Goal: Find specific page/section: Find specific page/section

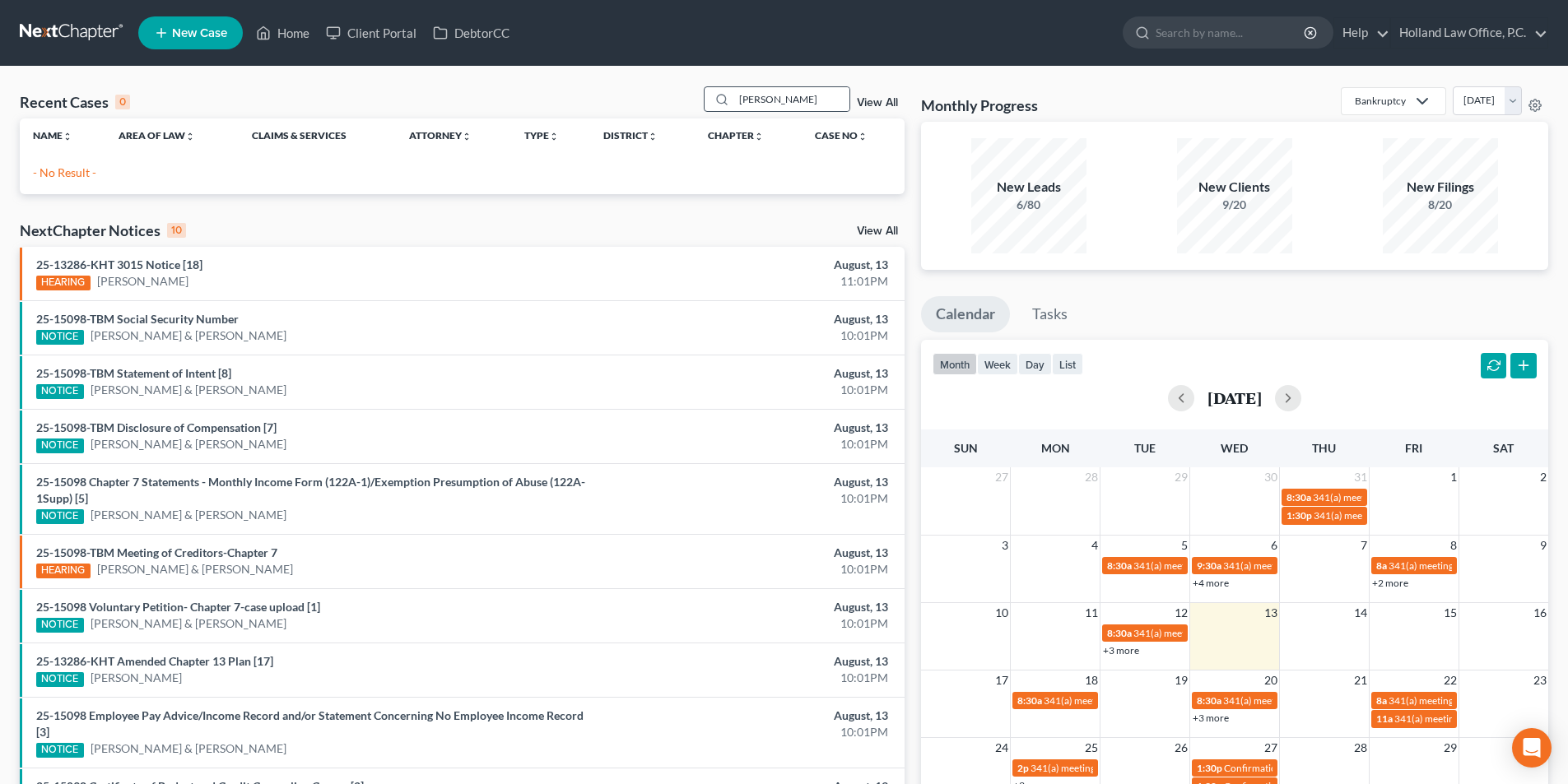
drag, startPoint x: 828, startPoint y: 104, endPoint x: 720, endPoint y: 104, distance: 108.0
click at [720, 104] on div "[PERSON_NAME]" at bounding box center [777, 99] width 146 height 26
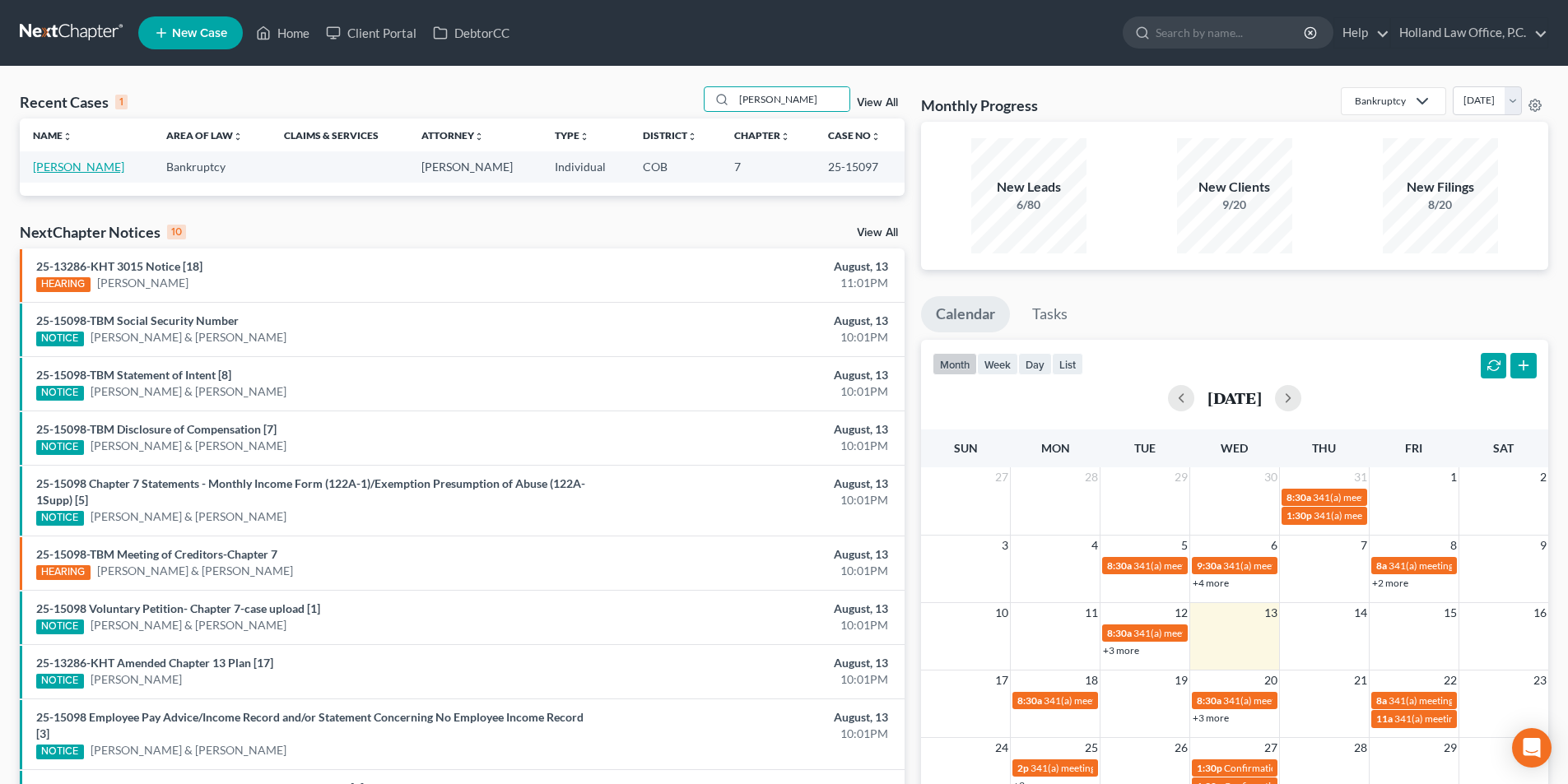
type input "[PERSON_NAME]"
click at [95, 171] on link "[PERSON_NAME]" at bounding box center [78, 166] width 91 height 14
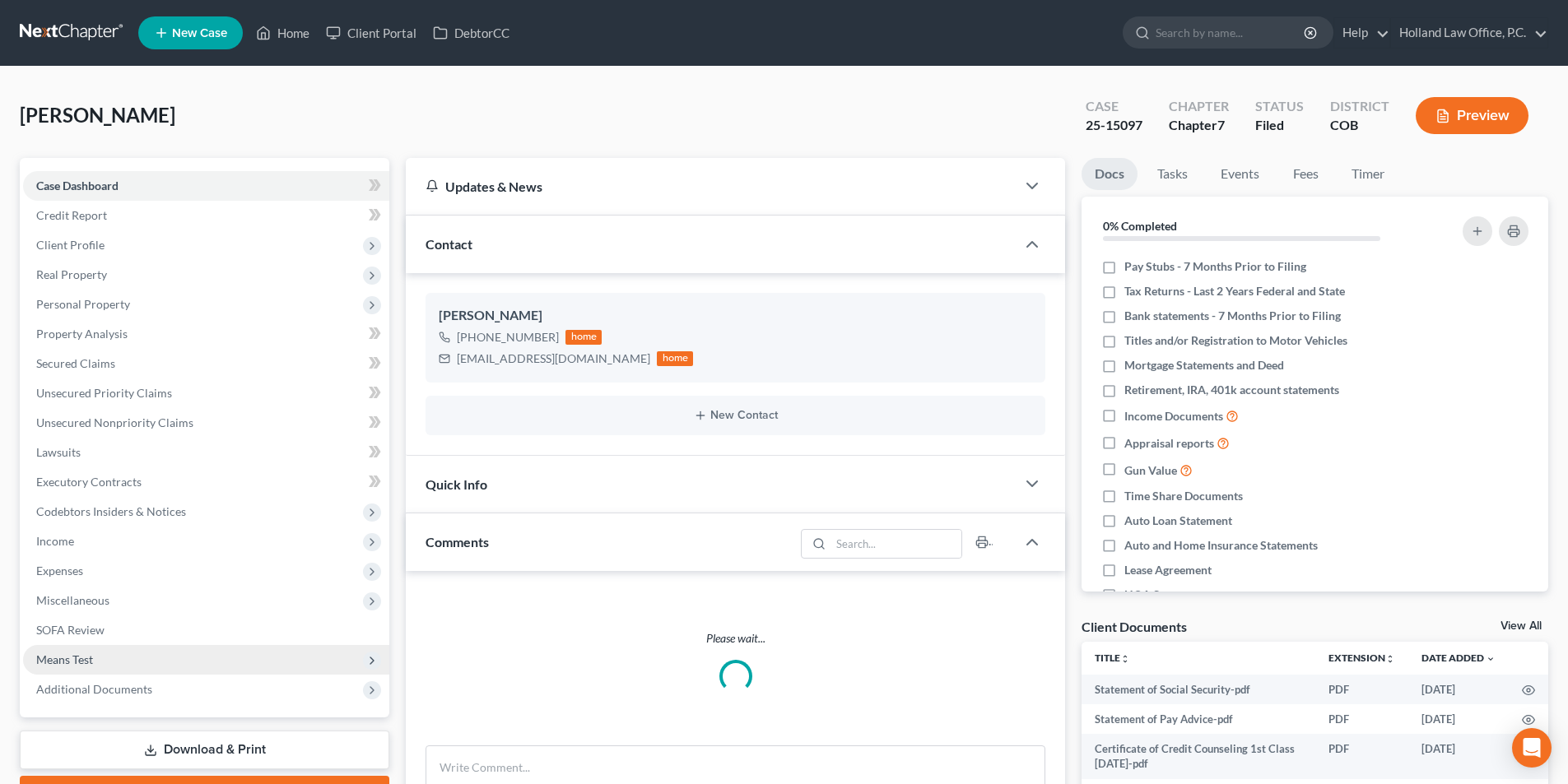
scroll to position [165, 0]
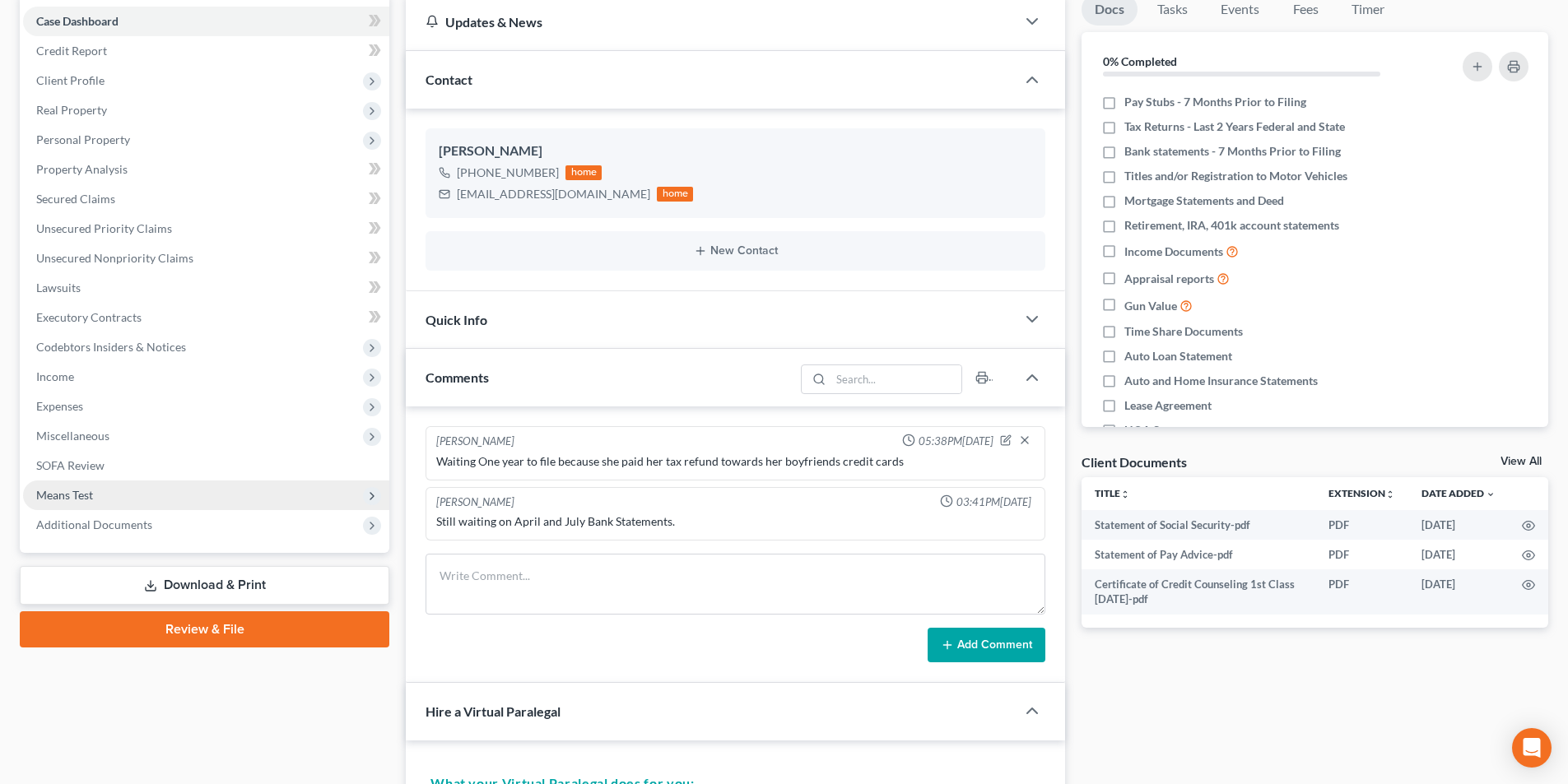
click at [101, 496] on span "Means Test" at bounding box center [205, 496] width 366 height 29
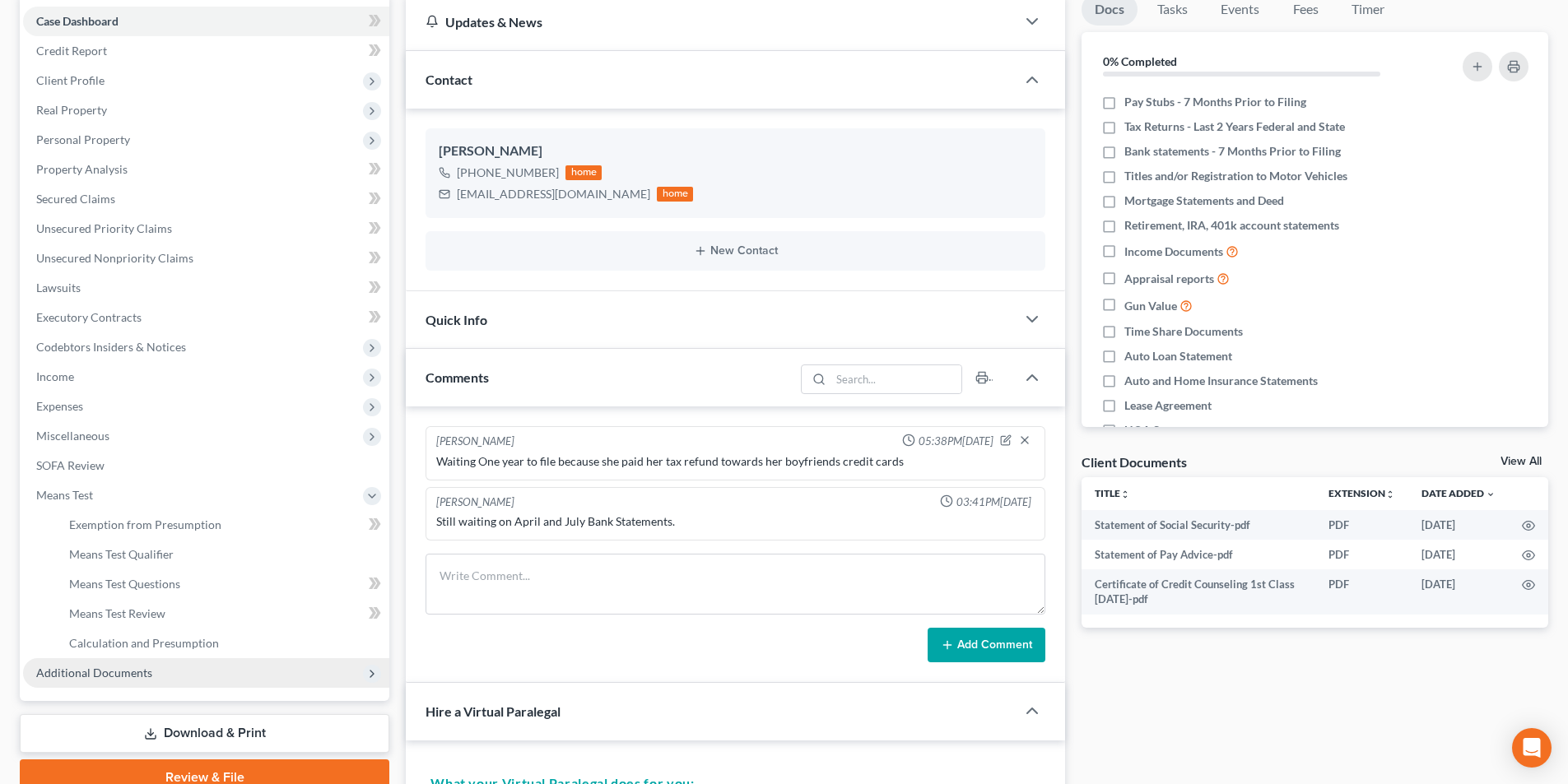
click at [70, 677] on span "Additional Documents" at bounding box center [94, 673] width 116 height 14
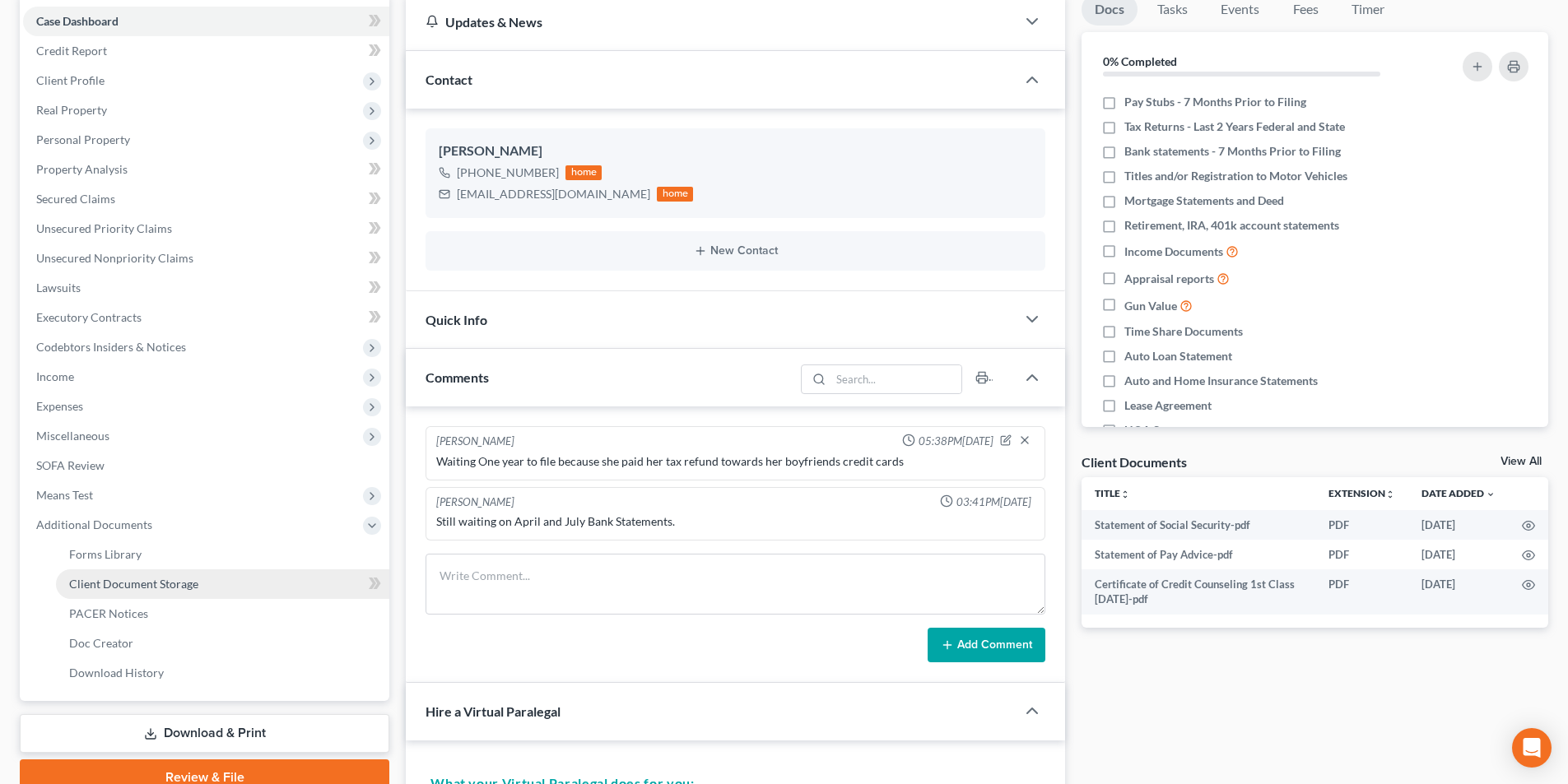
click at [135, 582] on span "Client Document Storage" at bounding box center [134, 583] width 129 height 14
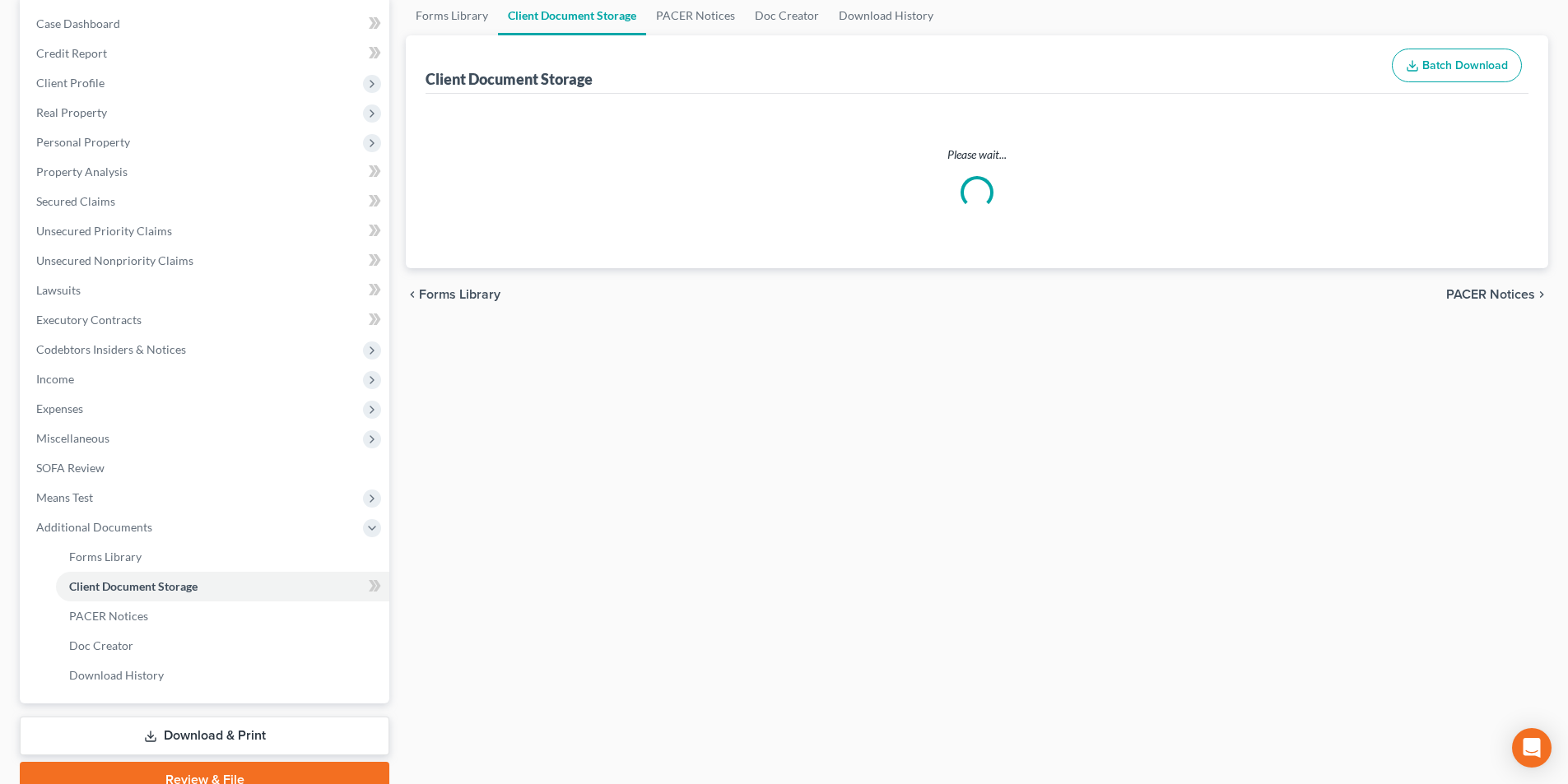
scroll to position [35, 0]
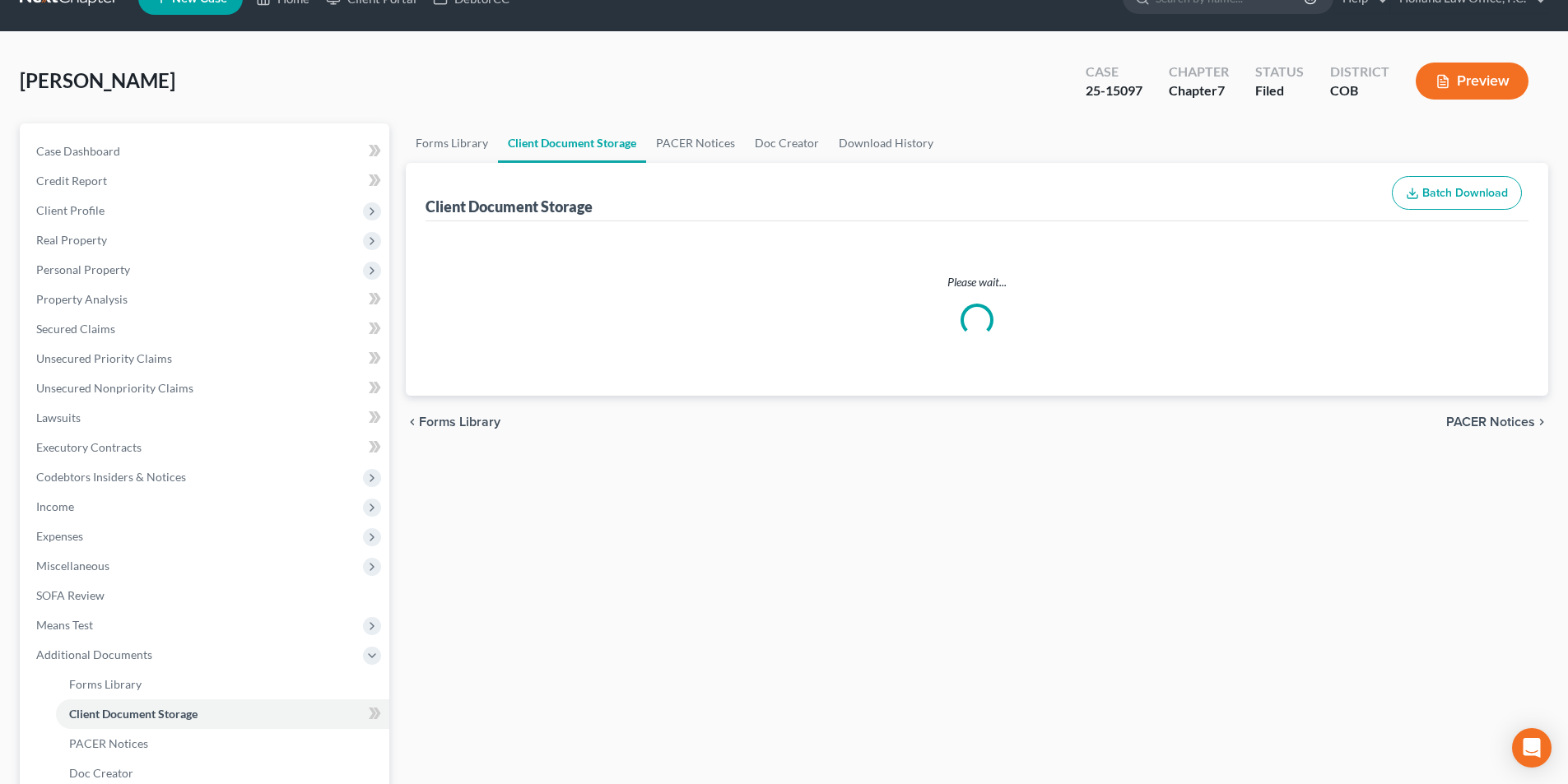
select select "5"
select select "28"
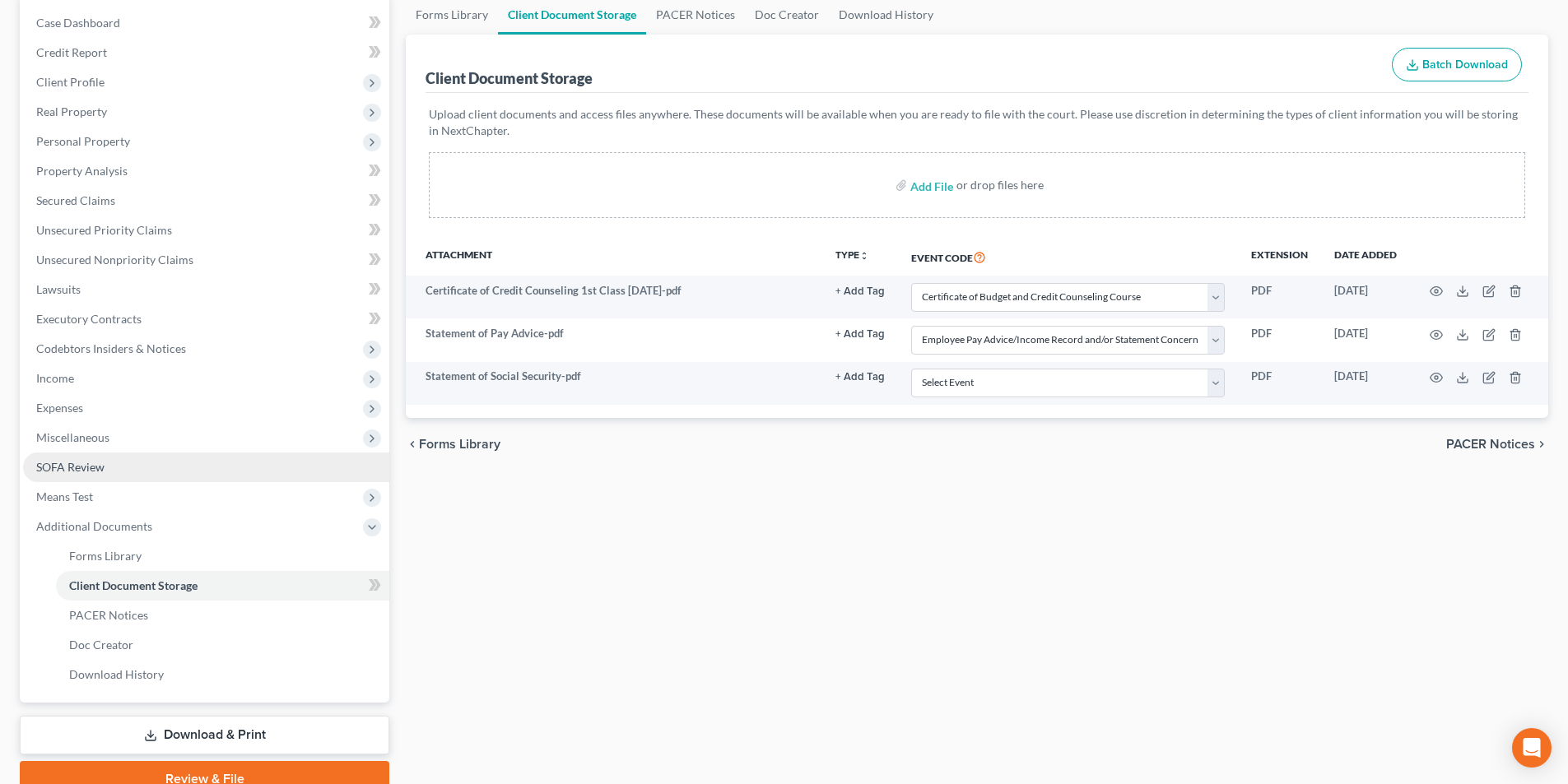
scroll to position [165, 0]
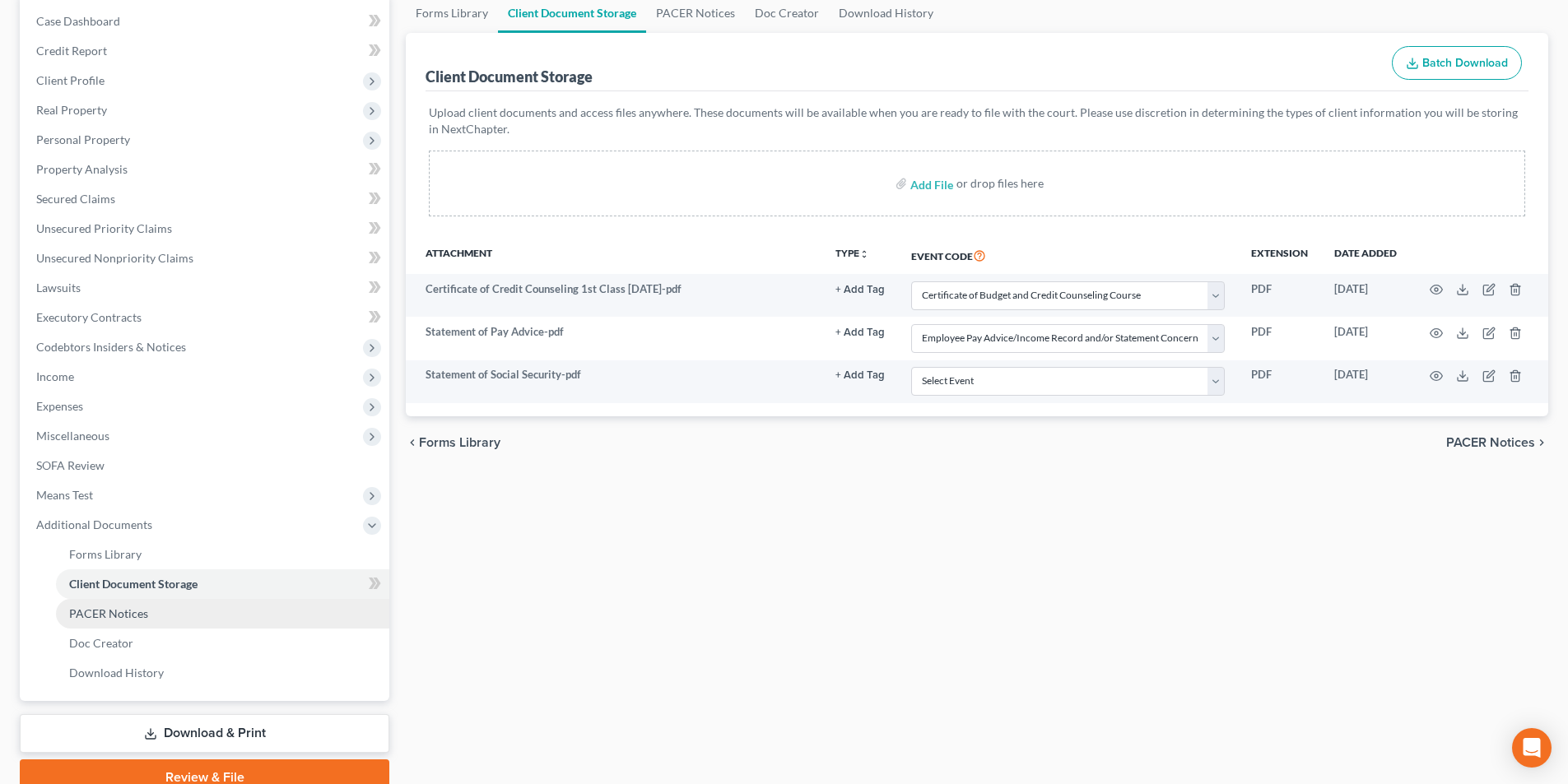
click at [113, 622] on link "PACER Notices" at bounding box center [223, 614] width 333 height 29
